Goal: Contribute content

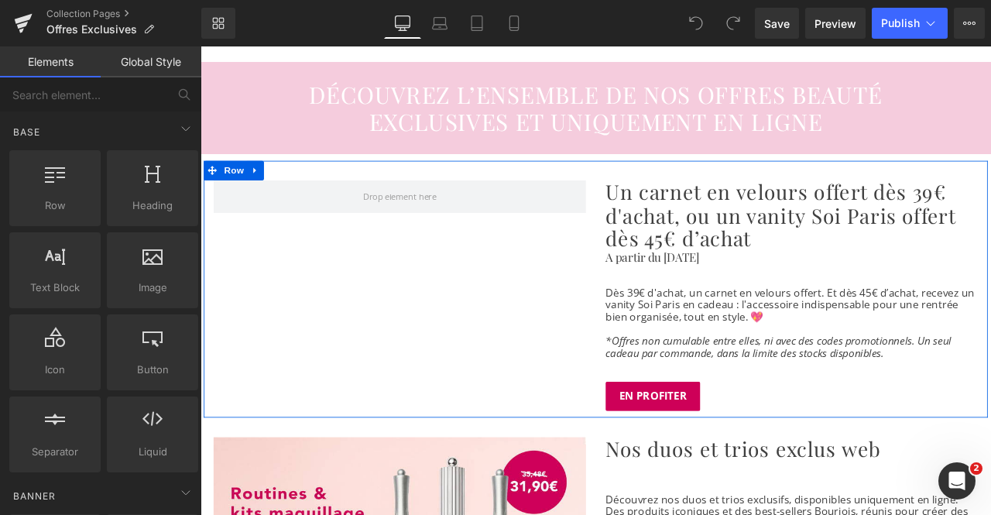
scroll to position [121, 0]
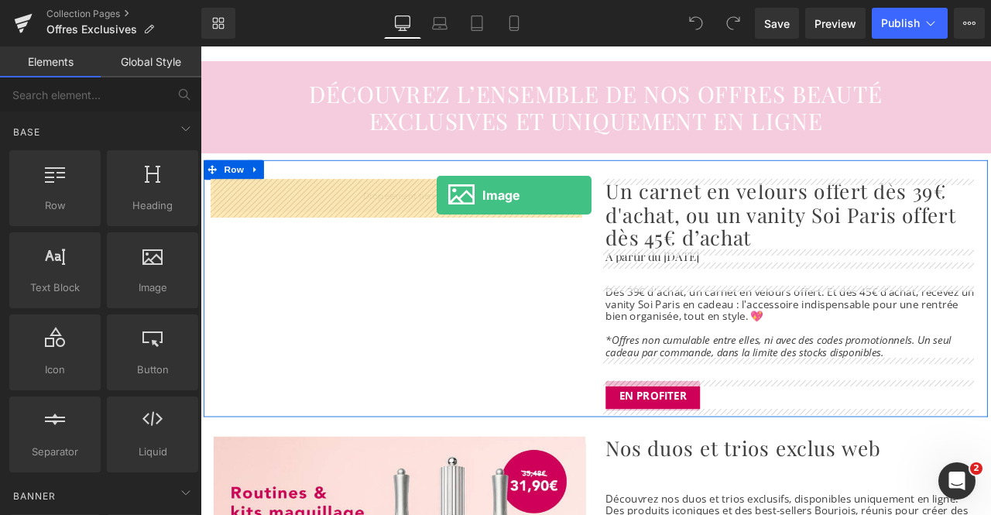
drag, startPoint x: 358, startPoint y: 323, endPoint x: 477, endPoint y: 221, distance: 156.4
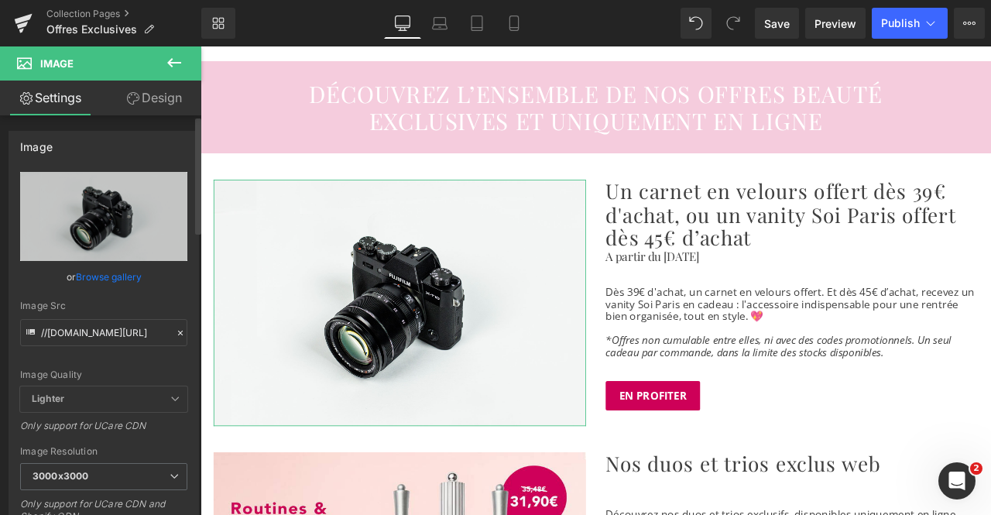
click at [125, 273] on link "Browse gallery" at bounding box center [109, 276] width 66 height 27
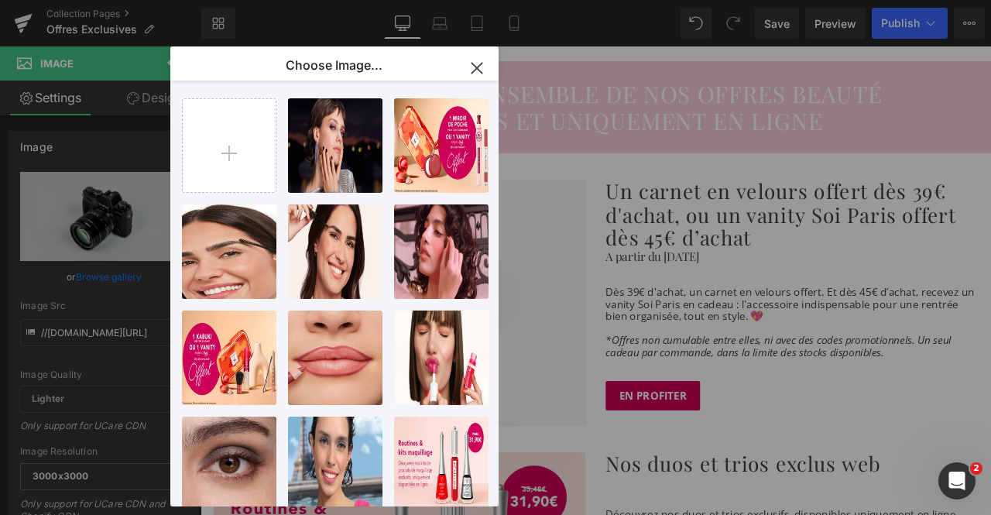
type input "C:\fakepath\encart_offre_moment.png"
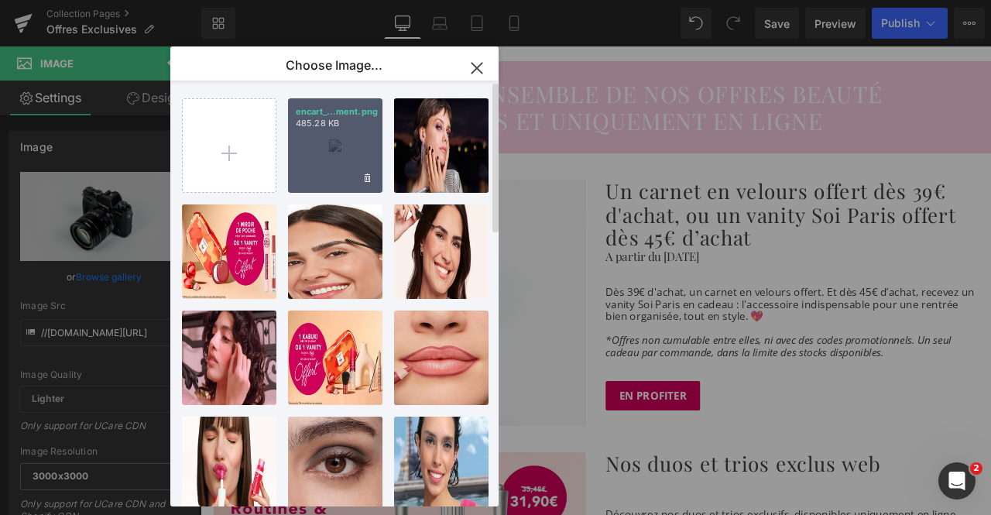
click at [310, 157] on div "encart_...ment.png 485.28 KB" at bounding box center [335, 145] width 94 height 94
type input "https://ucarecdn.com/1f80e9f3-8b7c-4e58-becd-ad9486053abd/-/format/auto/-/previ…"
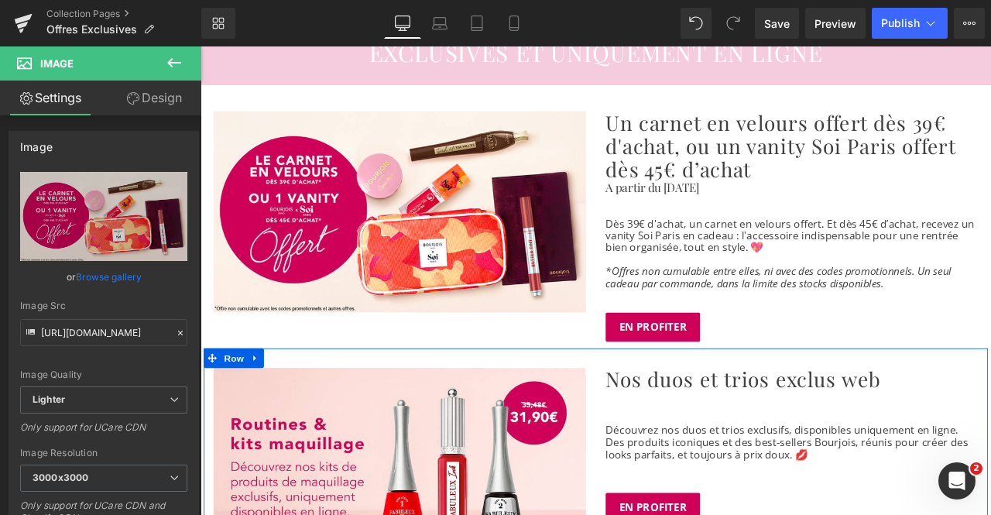
scroll to position [197, 0]
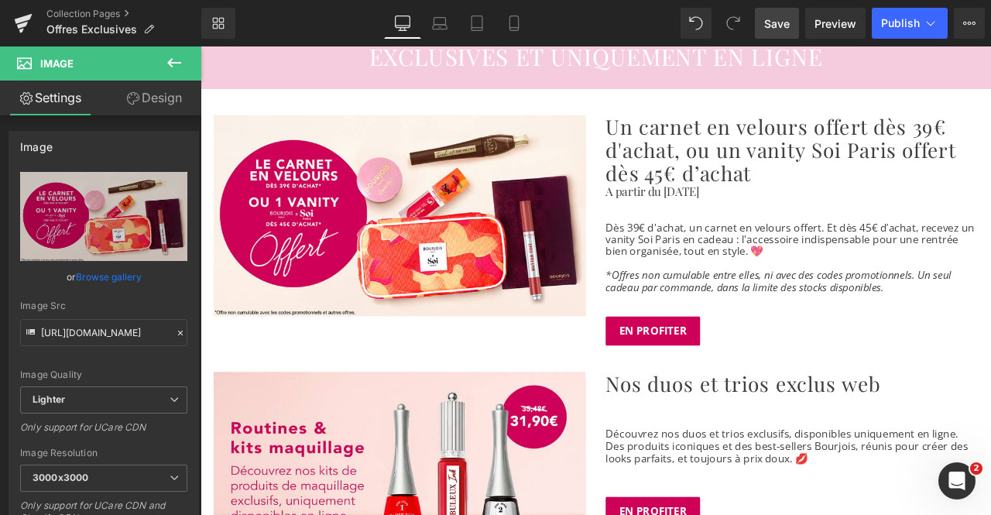
click at [778, 29] on span "Save" at bounding box center [777, 23] width 26 height 16
click at [890, 26] on span "Publish" at bounding box center [900, 23] width 39 height 12
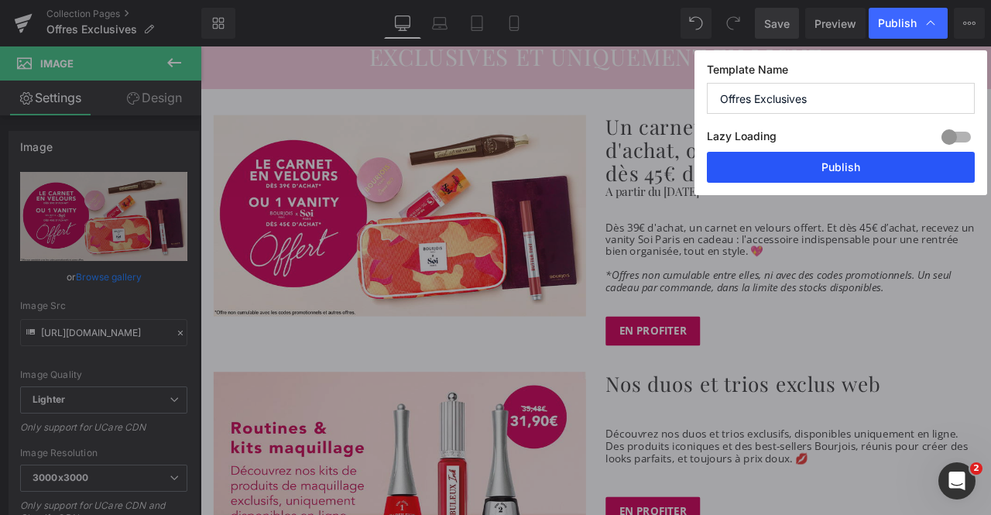
click at [817, 168] on button "Publish" at bounding box center [841, 167] width 268 height 31
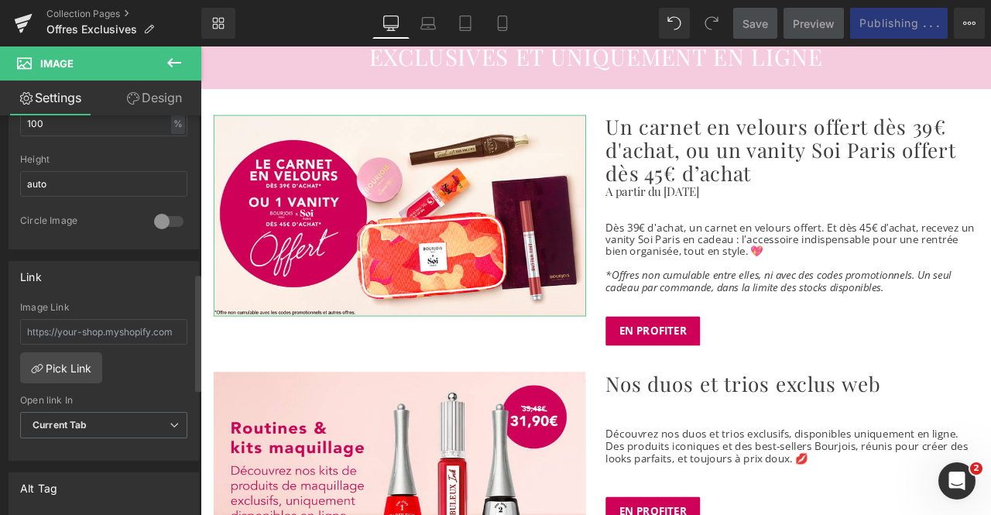
scroll to position [523, 0]
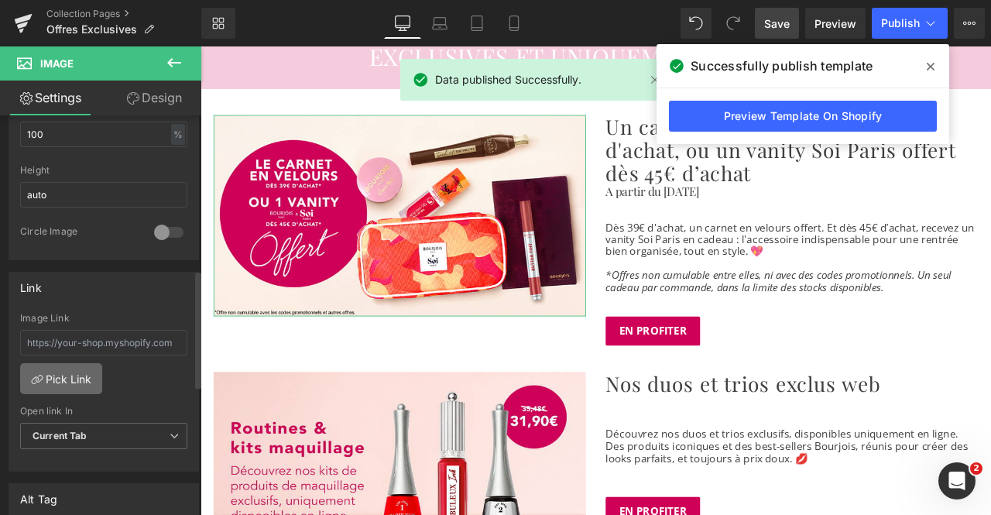
click at [66, 374] on link "Pick Link" at bounding box center [61, 378] width 82 height 31
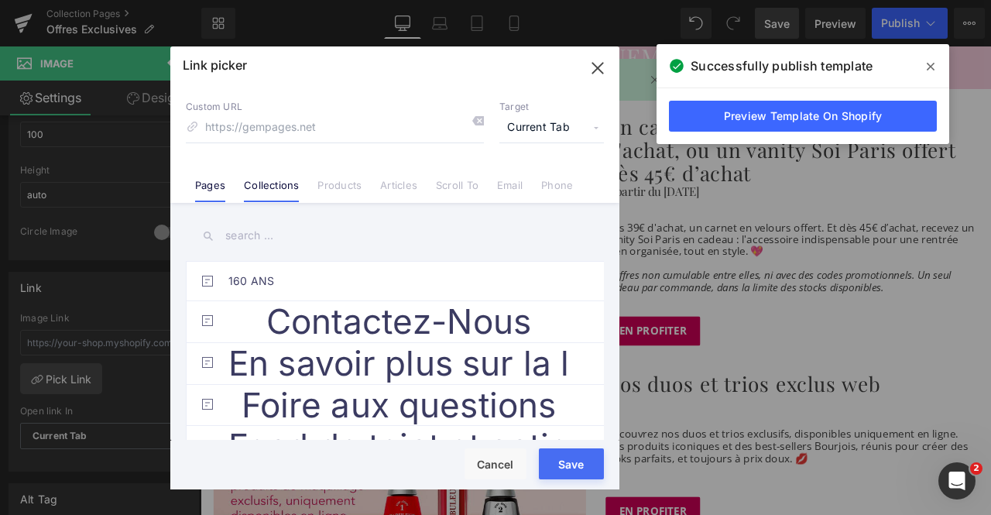
click at [282, 187] on link "Collections" at bounding box center [271, 190] width 55 height 23
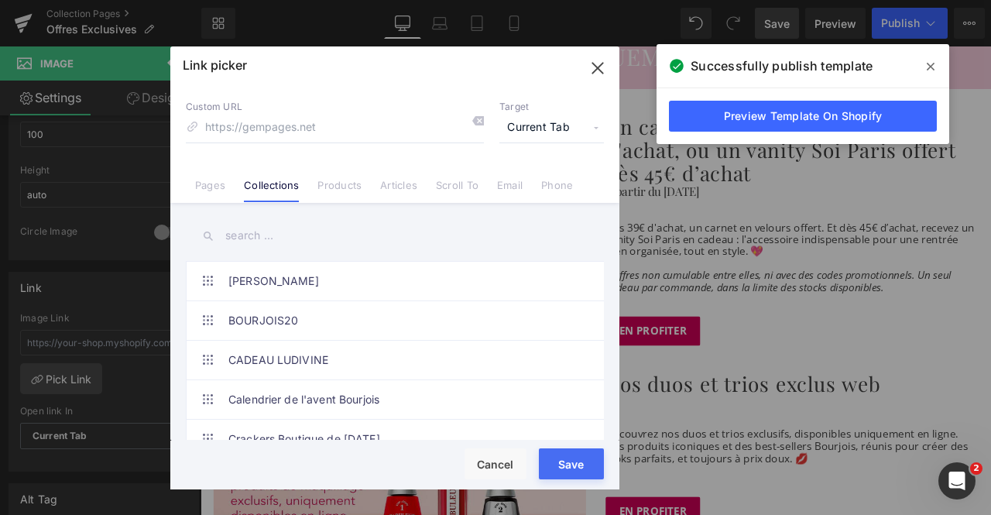
click at [274, 231] on input "text" at bounding box center [395, 235] width 418 height 35
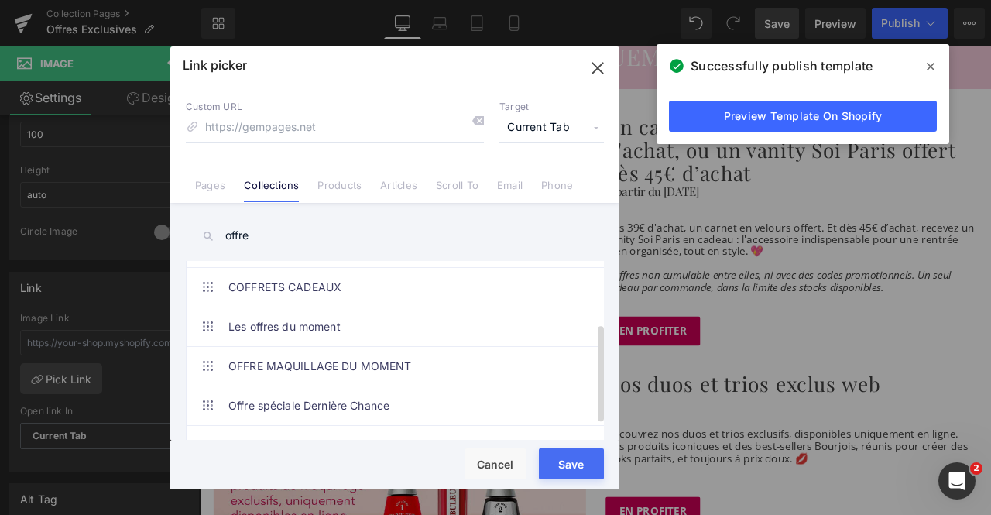
scroll to position [113, 0]
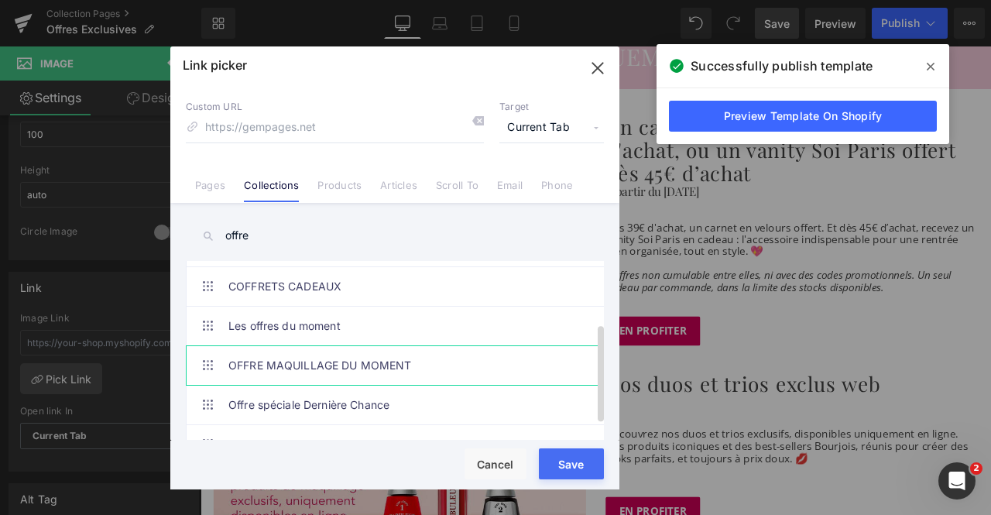
type input "offre"
click at [378, 365] on link "OFFRE MAQUILLAGE DU MOMENT" at bounding box center [398, 365] width 341 height 39
type input "/collections/maquillage-bourjois"
click at [562, 461] on button "Save" at bounding box center [571, 463] width 65 height 31
type input "/collections/maquillage-bourjois"
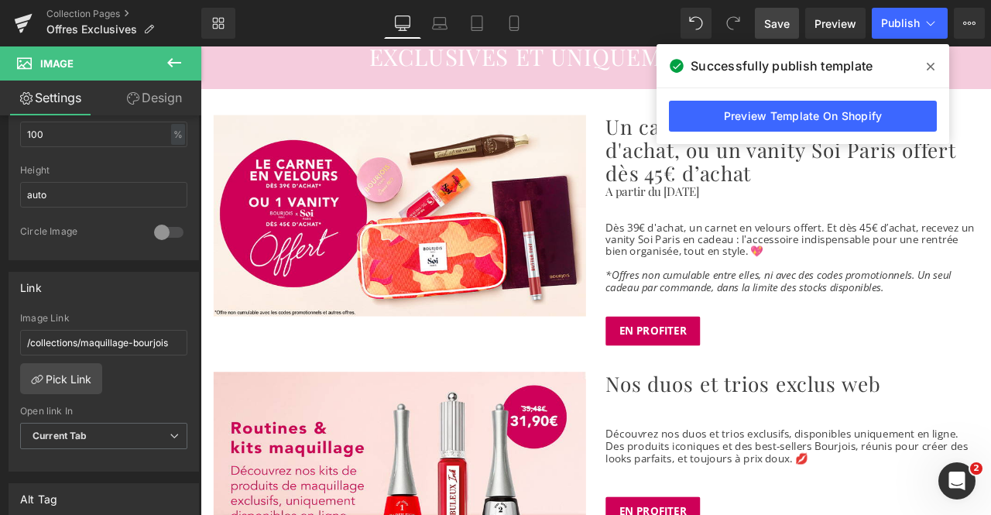
click at [782, 16] on span "Save" at bounding box center [777, 23] width 26 height 16
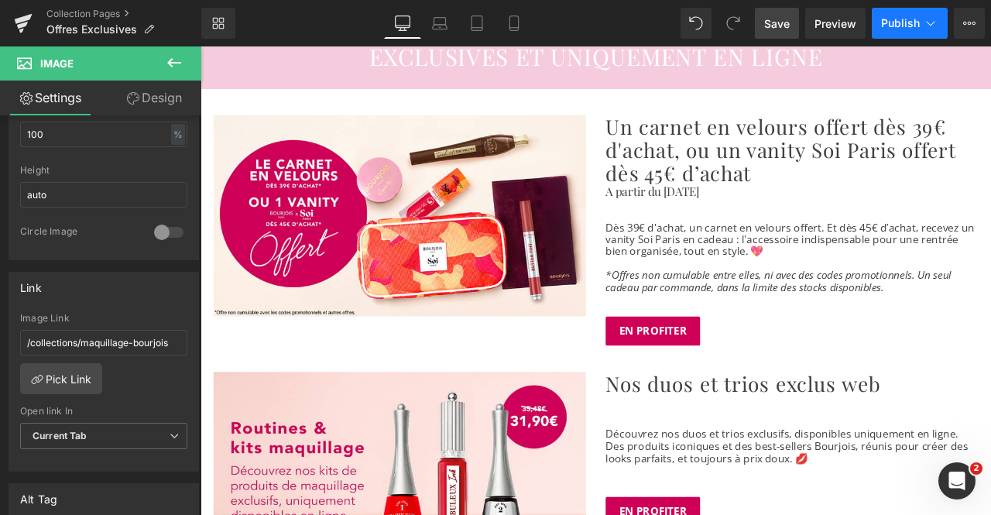
click at [891, 18] on span "Publish" at bounding box center [900, 23] width 39 height 12
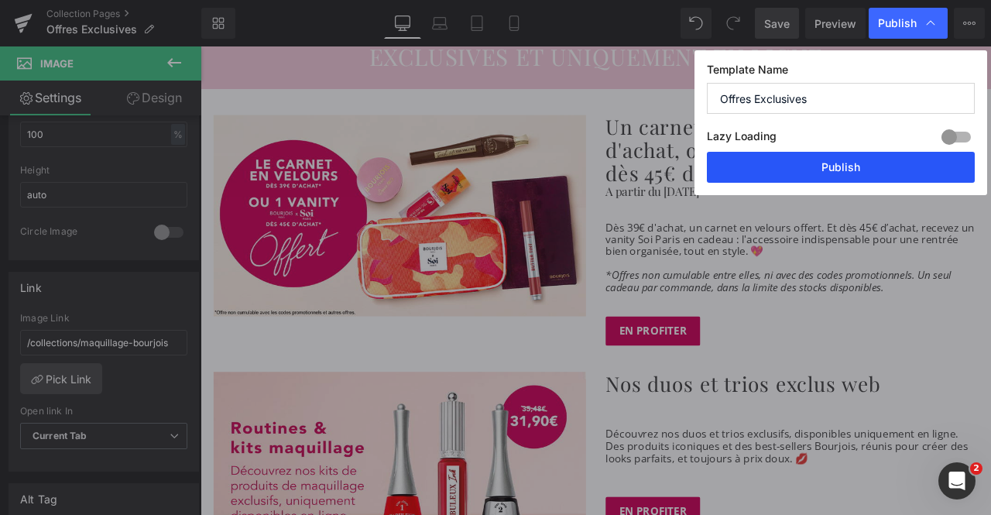
click at [833, 152] on button "Publish" at bounding box center [841, 167] width 268 height 31
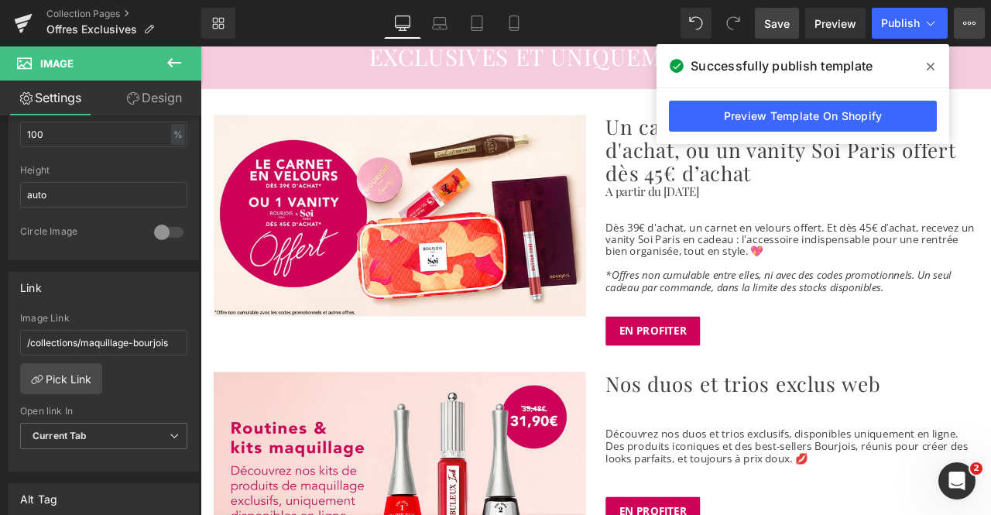
click at [973, 21] on icon at bounding box center [969, 23] width 12 height 12
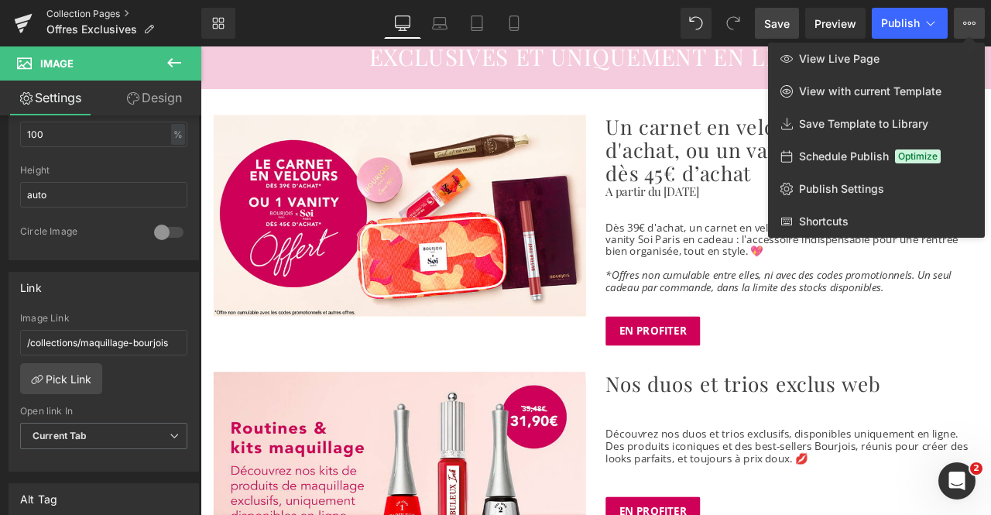
click at [91, 13] on link "Collection Pages" at bounding box center [123, 14] width 155 height 12
